Goal: Check status: Check status

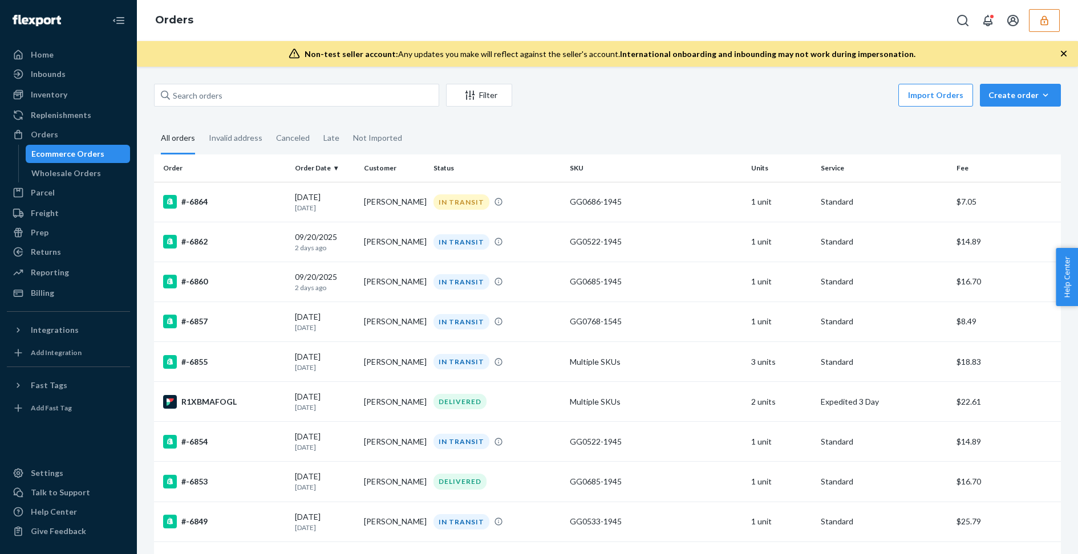
click at [1053, 35] on div "Orders" at bounding box center [607, 20] width 941 height 41
click at [1049, 25] on icon "button" at bounding box center [1043, 20] width 11 height 11
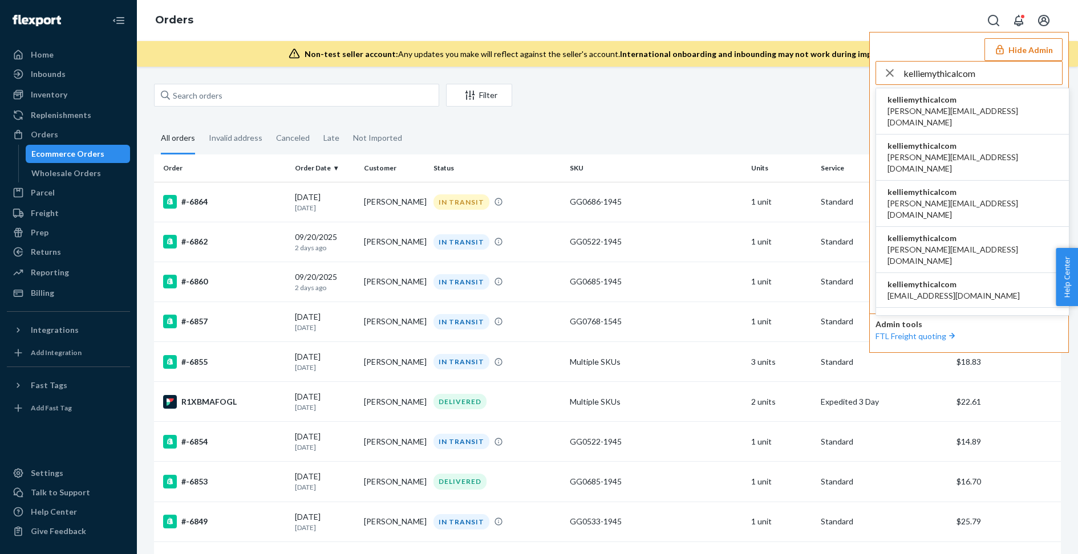
type input "kelliemythicalcom"
click at [948, 106] on span "[PERSON_NAME][EMAIL_ADDRESS][DOMAIN_NAME]" at bounding box center [972, 117] width 170 height 23
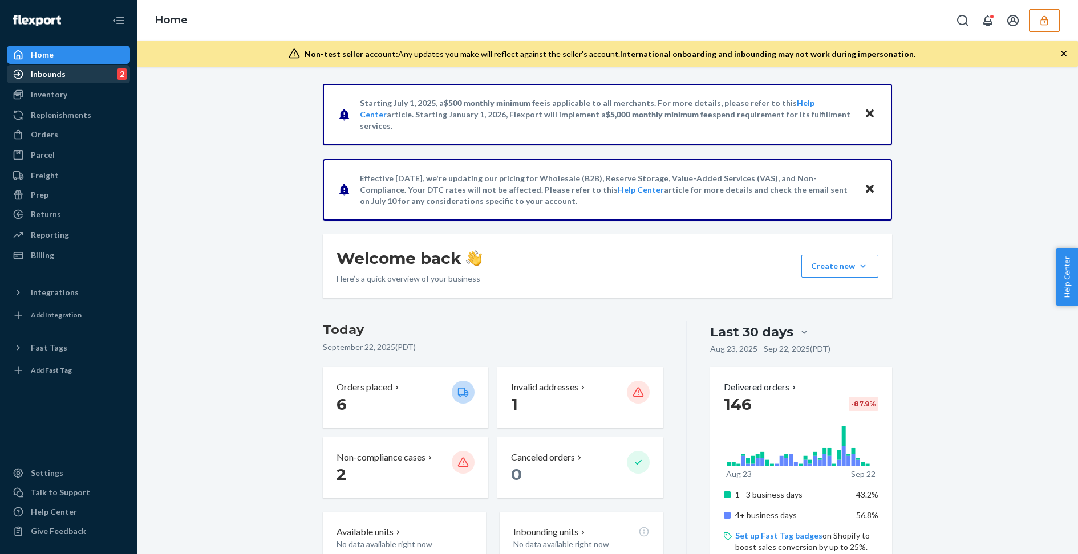
click at [71, 79] on div "Inbounds 2" at bounding box center [68, 74] width 121 height 16
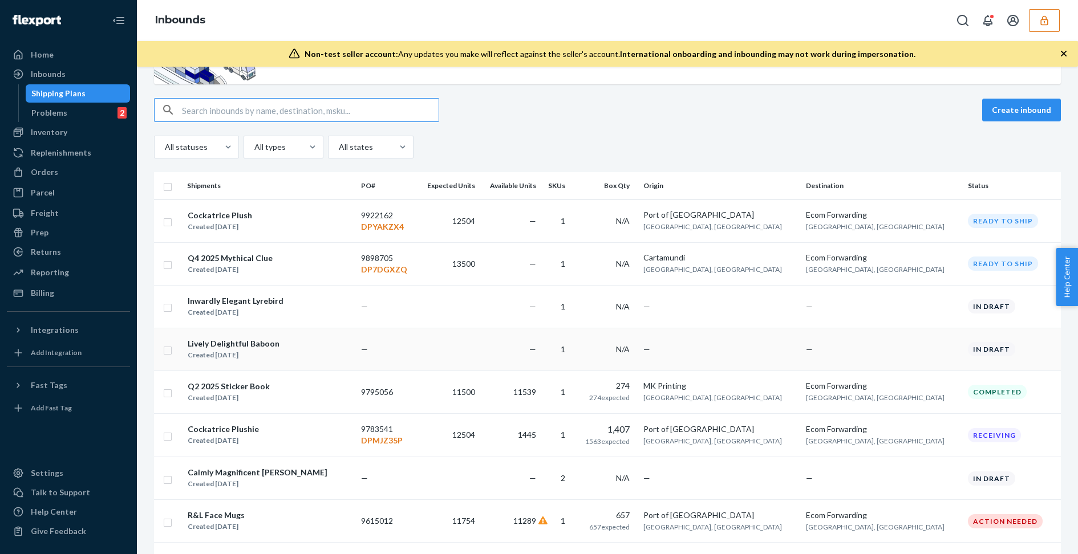
scroll to position [74, 0]
paste input "9783541"
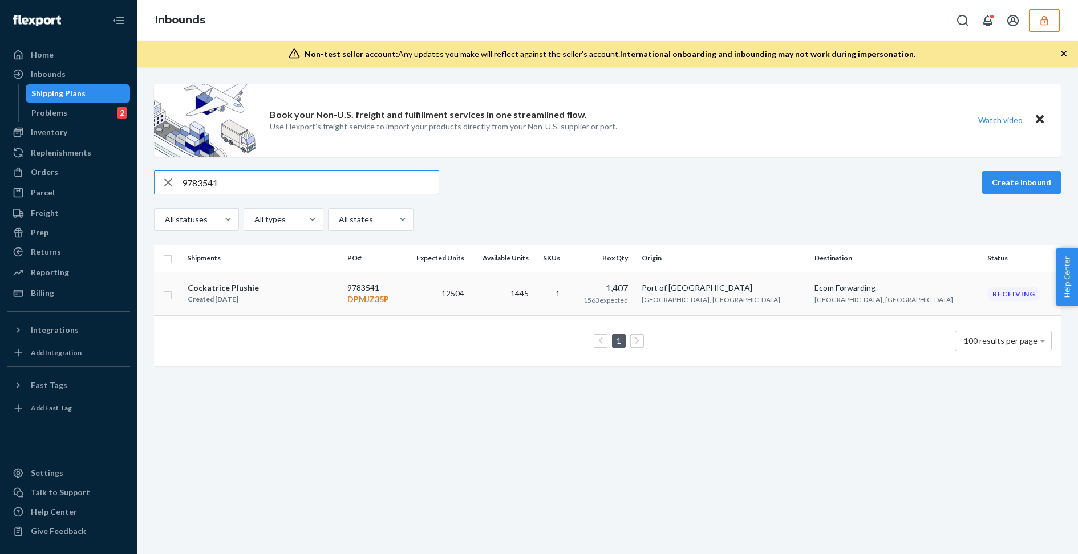
type input "9783541"
click at [533, 302] on td "1445" at bounding box center [501, 294] width 64 height 44
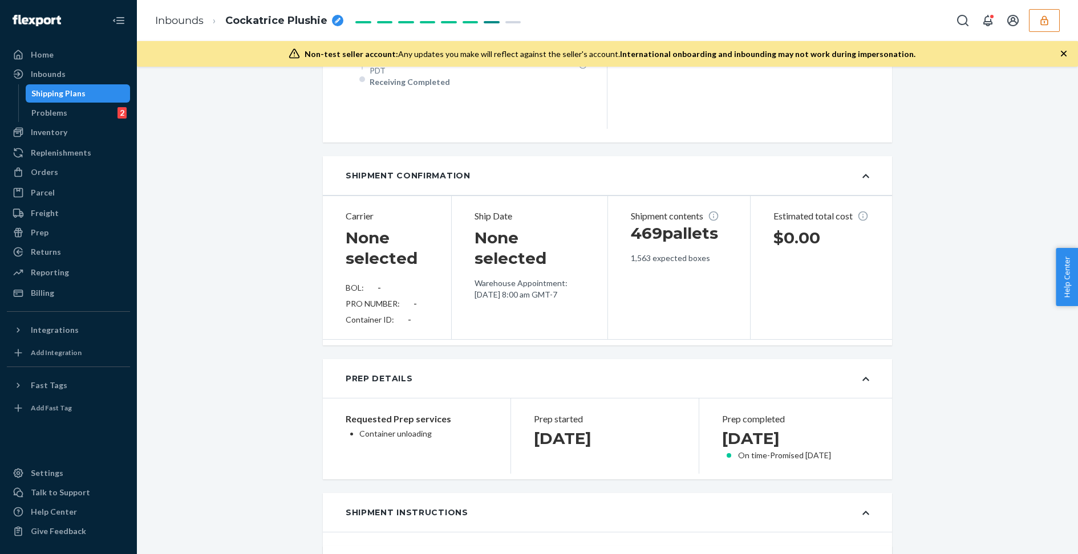
scroll to position [442, 0]
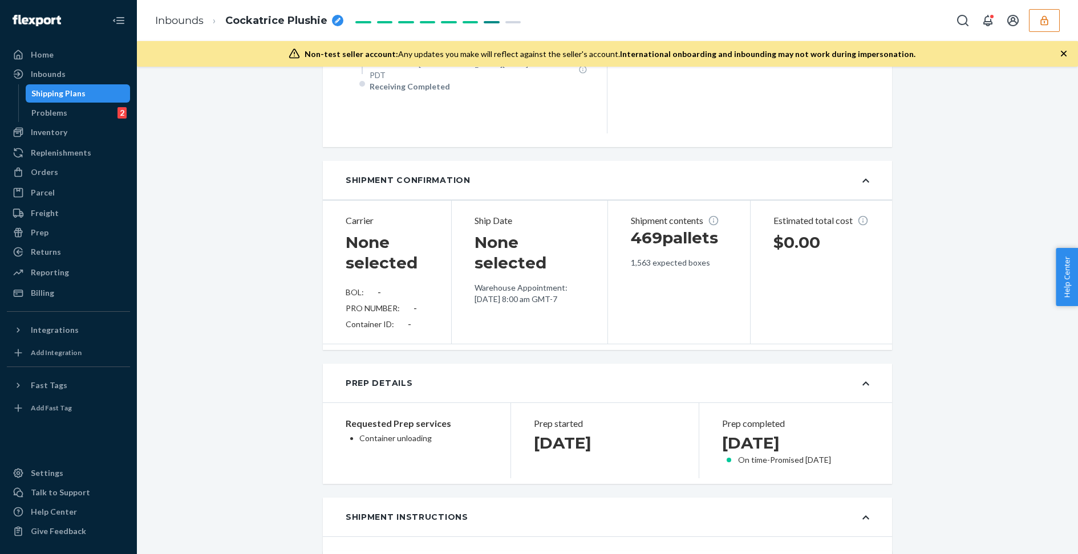
click at [408, 434] on p "Container unloading" at bounding box center [423, 438] width 128 height 11
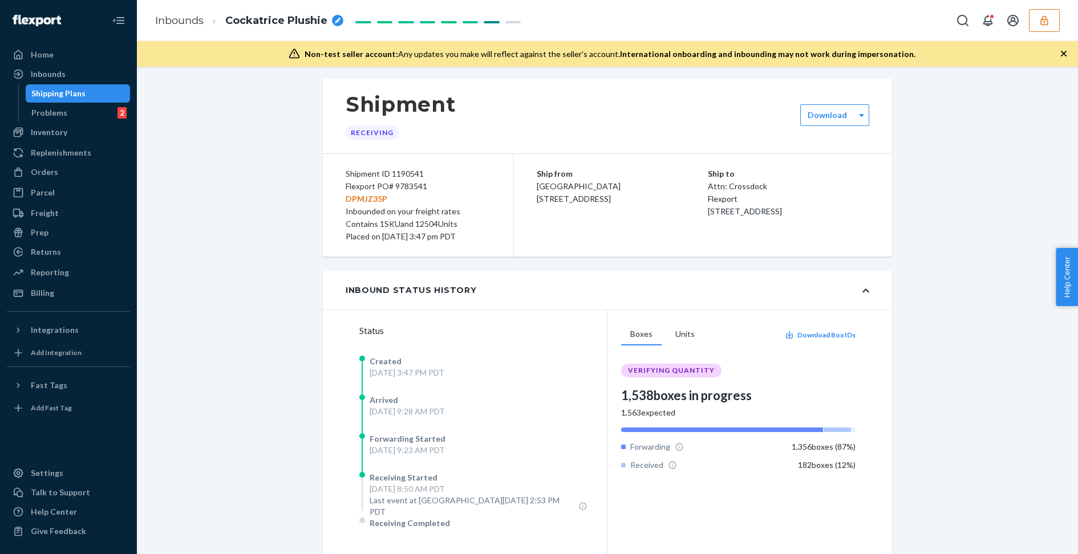
scroll to position [0, 0]
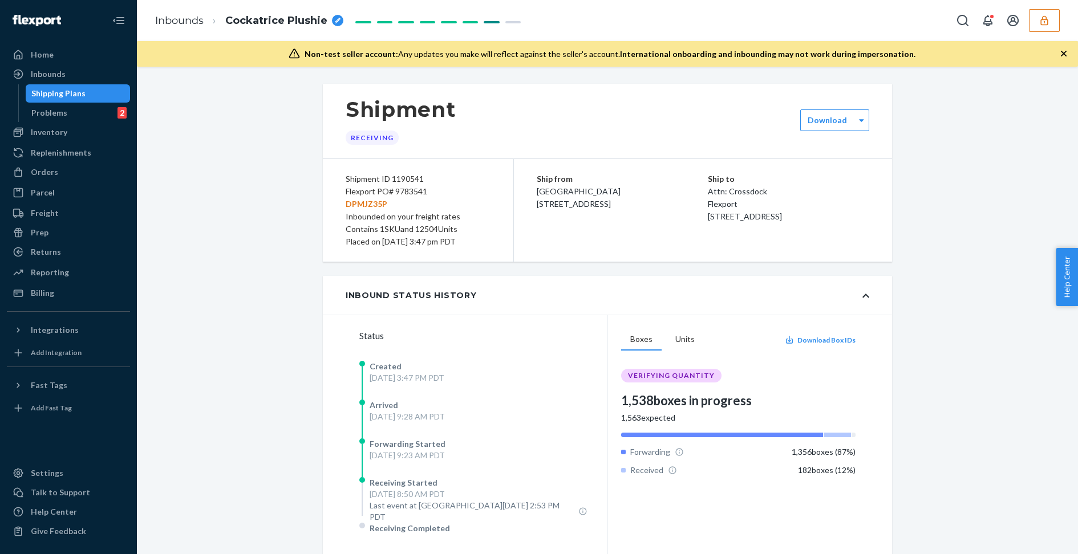
click at [414, 194] on div "Flexport PO# 9783541 DPMJZ35P" at bounding box center [418, 197] width 145 height 25
copy div "9783541"
